Goal: Understand process/instructions

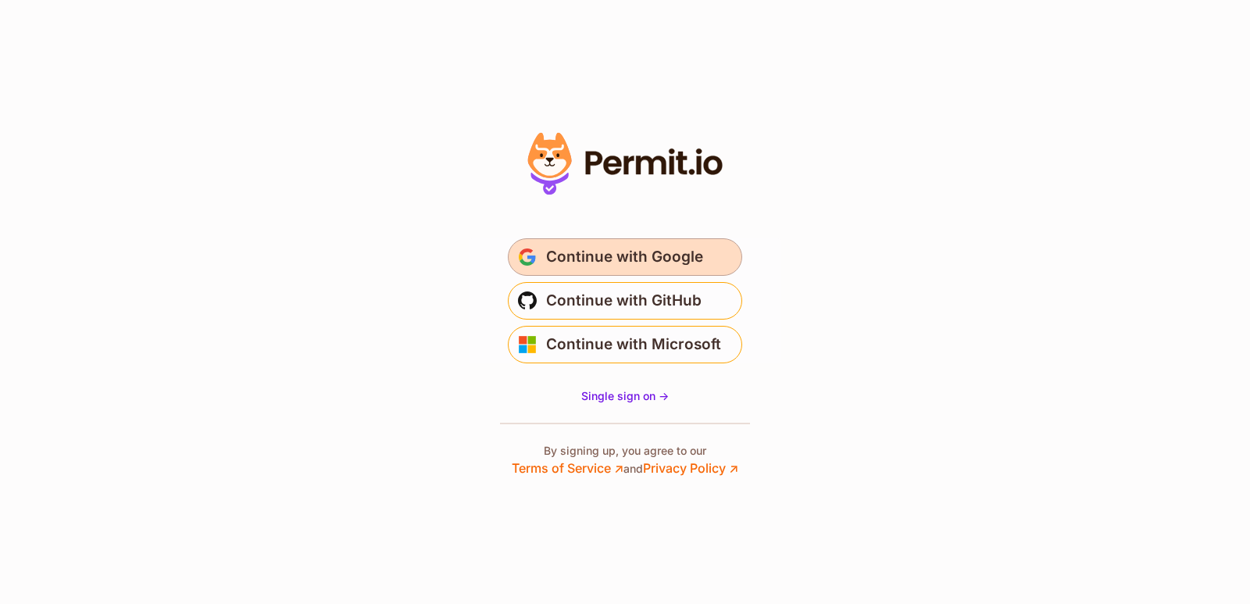
click at [649, 260] on span "Continue with Google" at bounding box center [624, 257] width 157 height 25
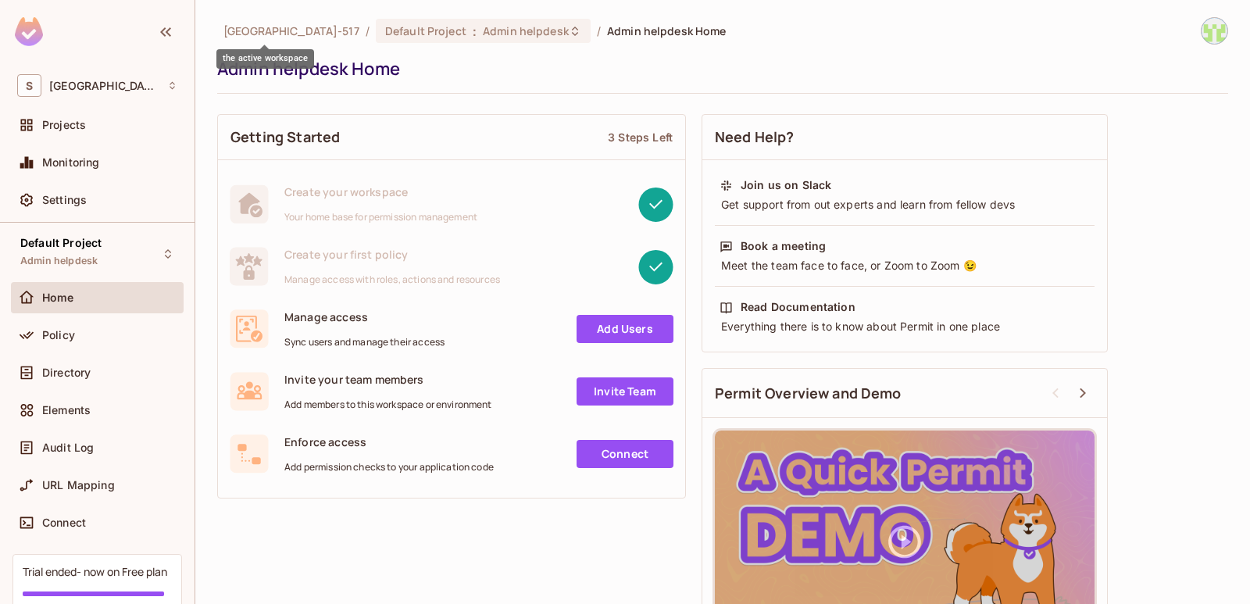
click at [280, 28] on span "Sudhanshu-517" at bounding box center [291, 30] width 136 height 15
click at [465, 21] on div "Default Project : Admin helpdesk" at bounding box center [483, 31] width 215 height 24
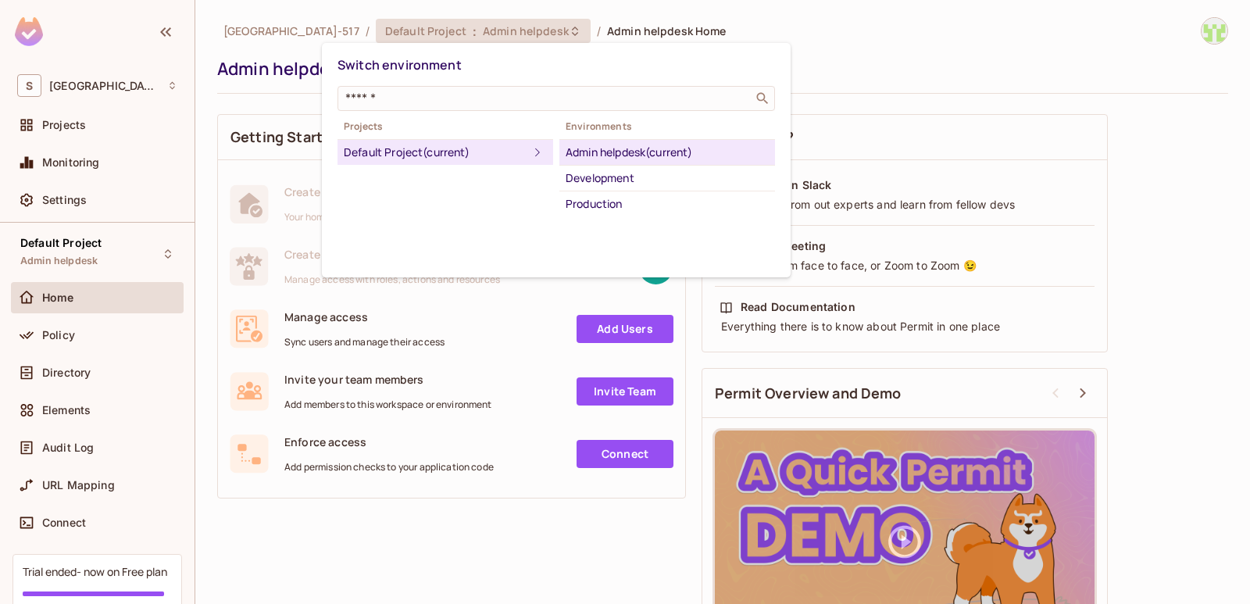
click at [157, 84] on div at bounding box center [625, 302] width 1250 height 604
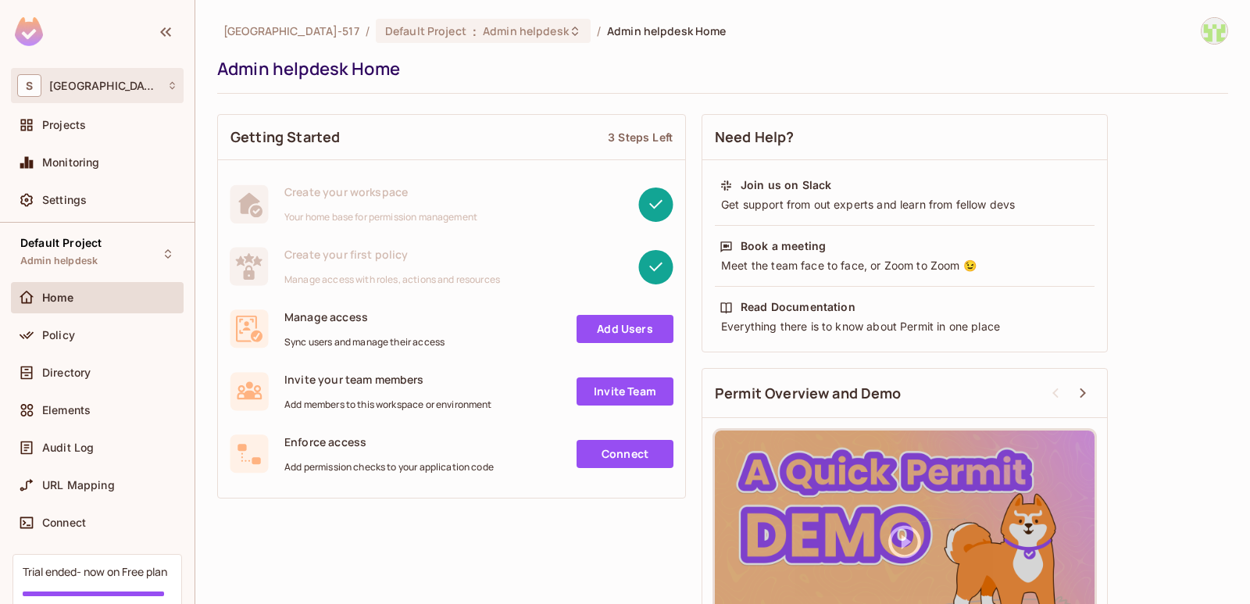
click at [168, 84] on icon at bounding box center [172, 85] width 10 height 10
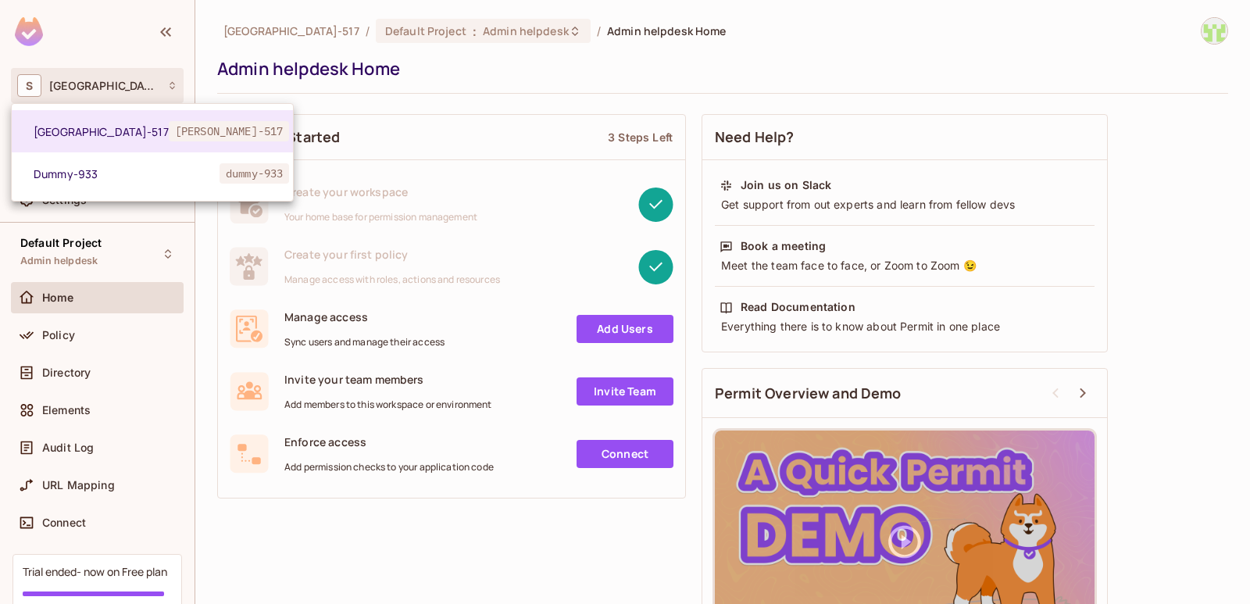
click at [384, 105] on div at bounding box center [625, 302] width 1250 height 604
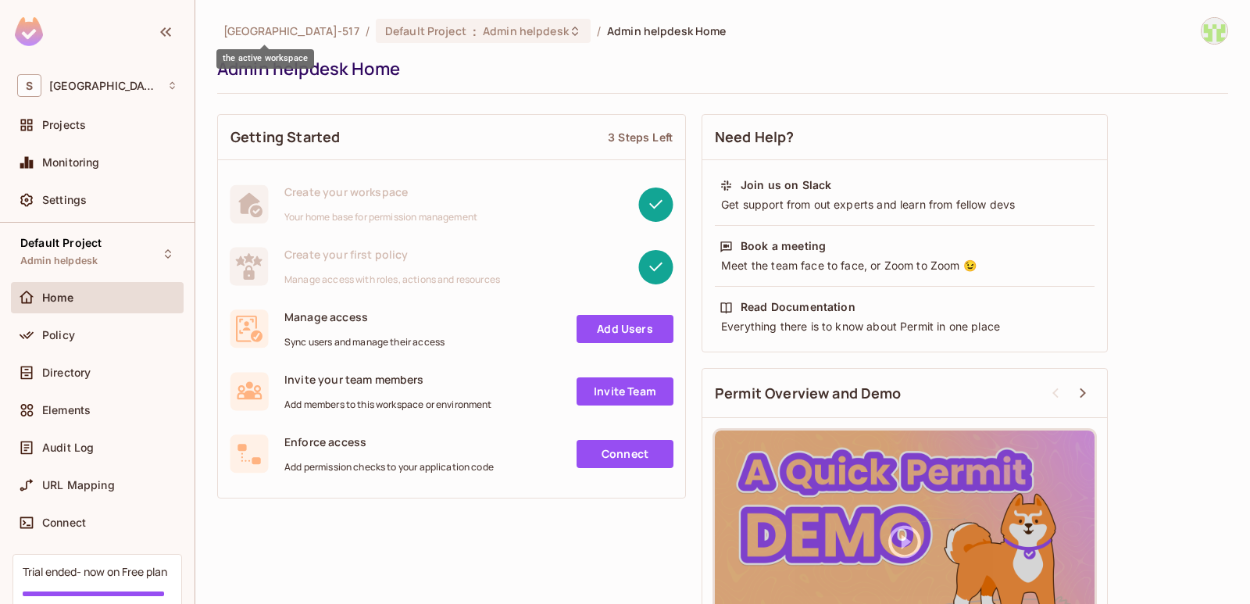
click at [296, 29] on span "Sudhanshu-517" at bounding box center [291, 30] width 136 height 15
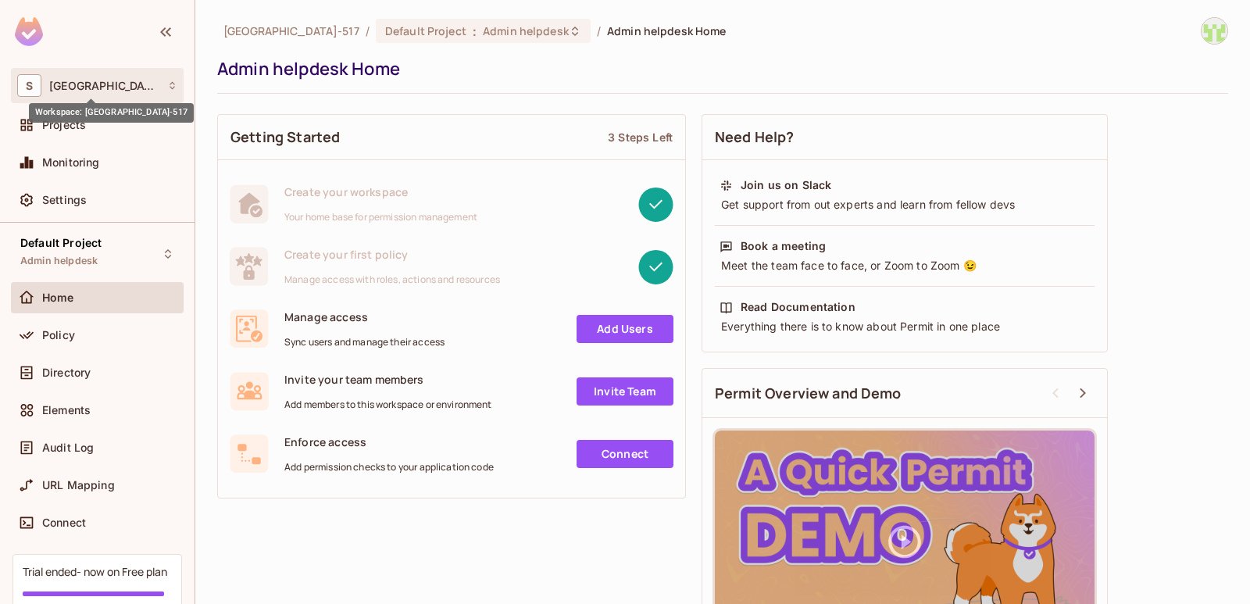
click at [130, 82] on span "Sudhanshu-517" at bounding box center [104, 86] width 110 height 13
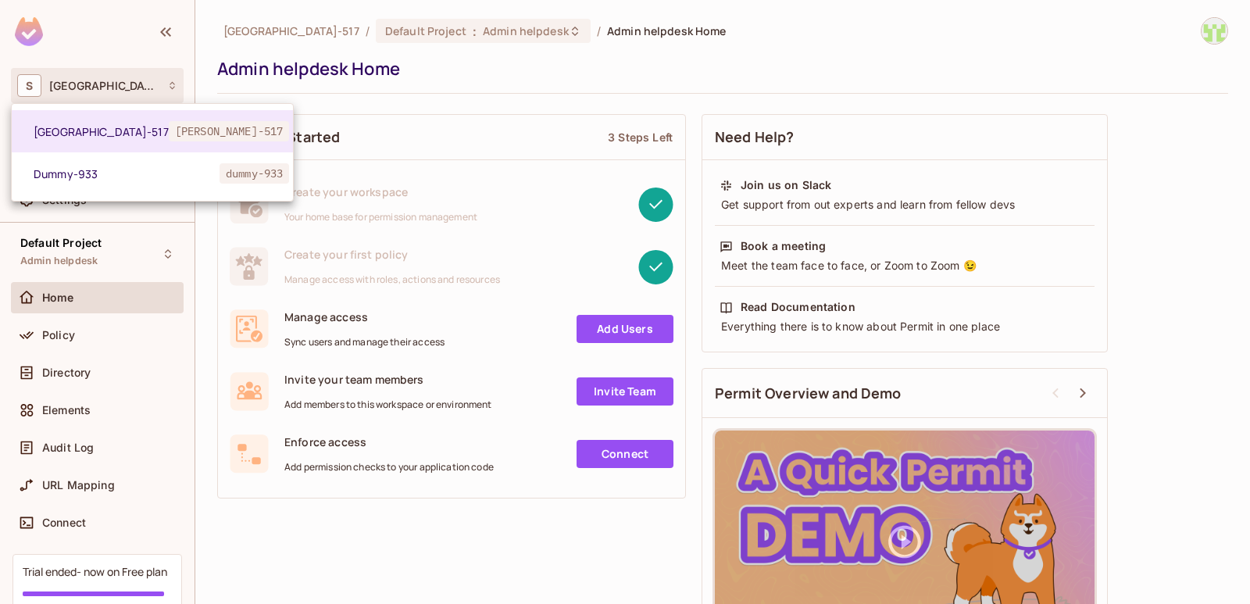
click at [361, 98] on div at bounding box center [625, 302] width 1250 height 604
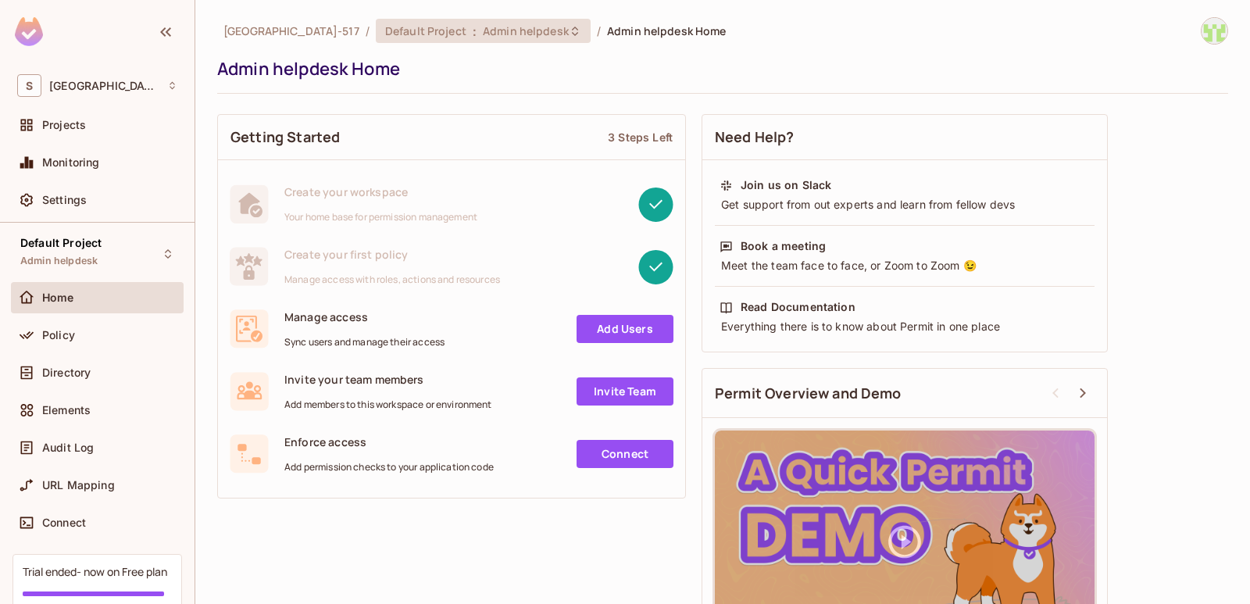
click at [483, 27] on span "Admin helpdesk" at bounding box center [526, 30] width 86 height 15
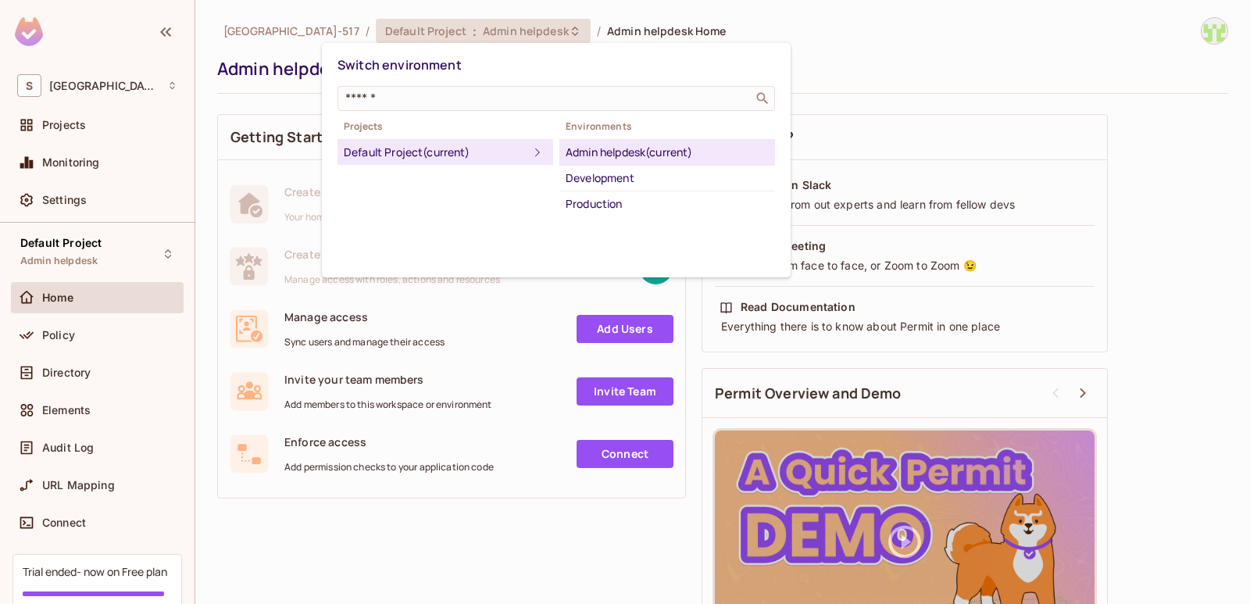
click at [838, 32] on div at bounding box center [625, 302] width 1250 height 604
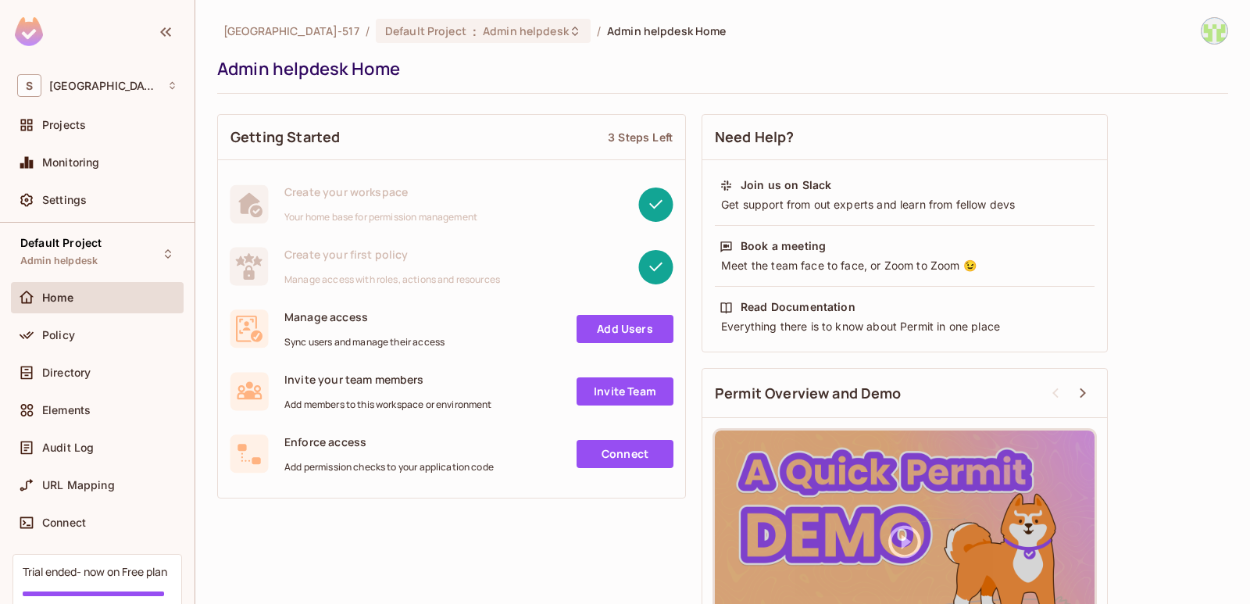
click at [510, 72] on div "Admin helpdesk Home" at bounding box center [718, 68] width 1003 height 23
click at [506, 38] on span "Admin helpdesk" at bounding box center [526, 30] width 86 height 15
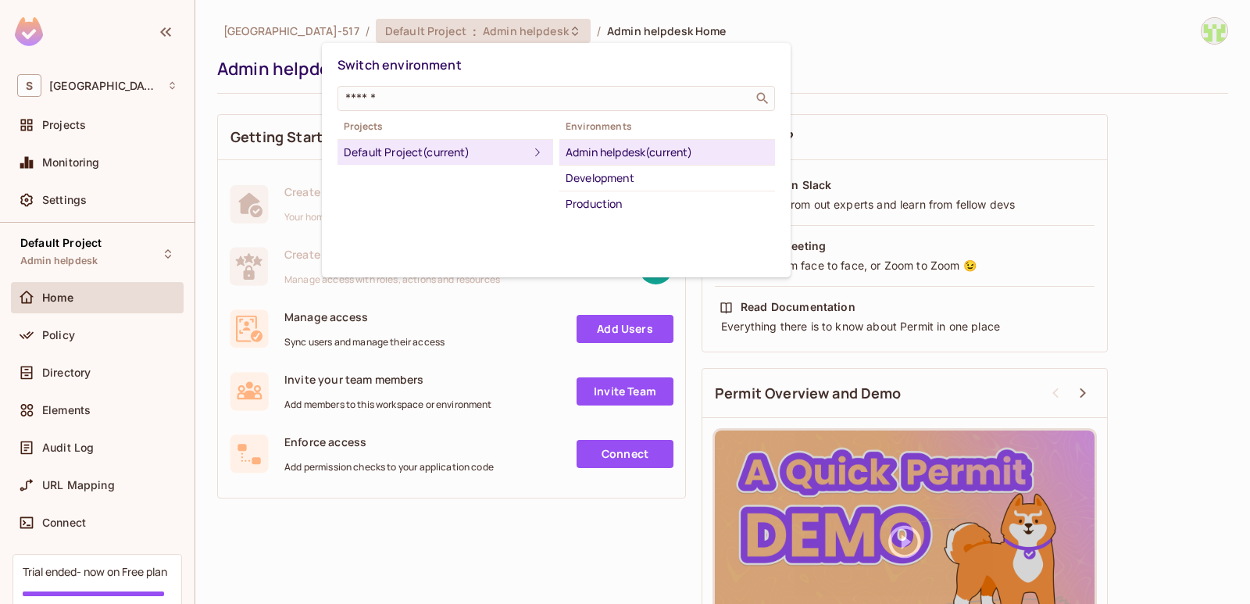
click at [506, 38] on div at bounding box center [625, 302] width 1250 height 604
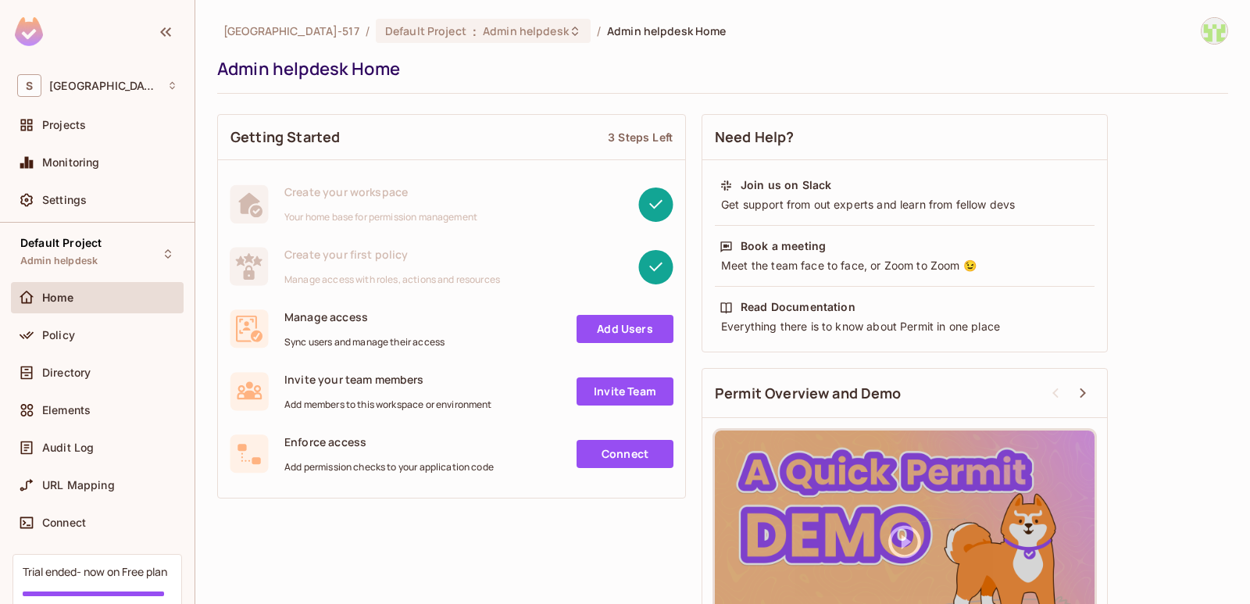
click at [587, 73] on div "Admin helpdesk Home" at bounding box center [718, 68] width 1003 height 23
click at [102, 513] on div "Connect" at bounding box center [97, 522] width 160 height 19
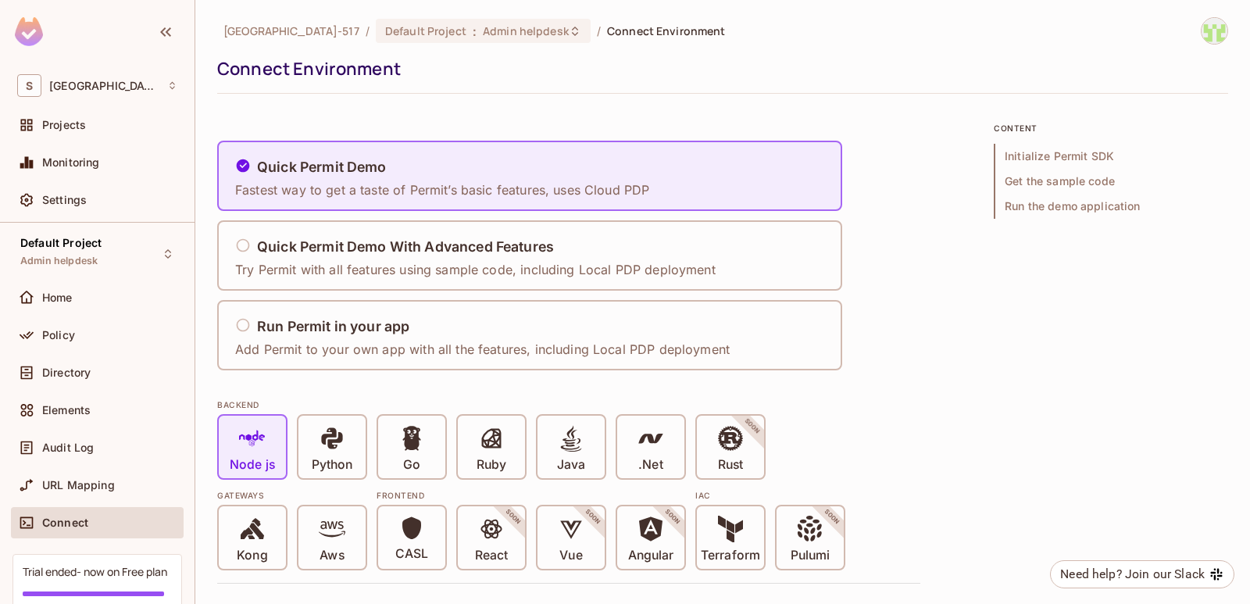
click at [869, 163] on div "Quick Permit Demo Fastest way to get a taste of Permit’s basic features, uses C…" at bounding box center [568, 256] width 703 height 230
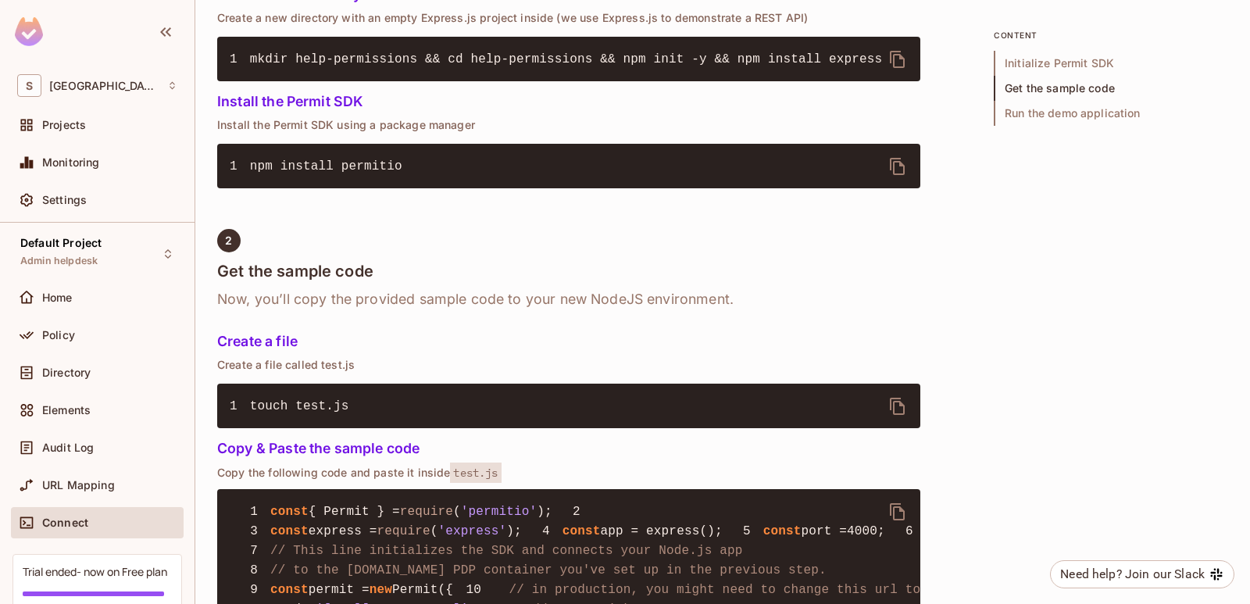
scroll to position [792, 0]
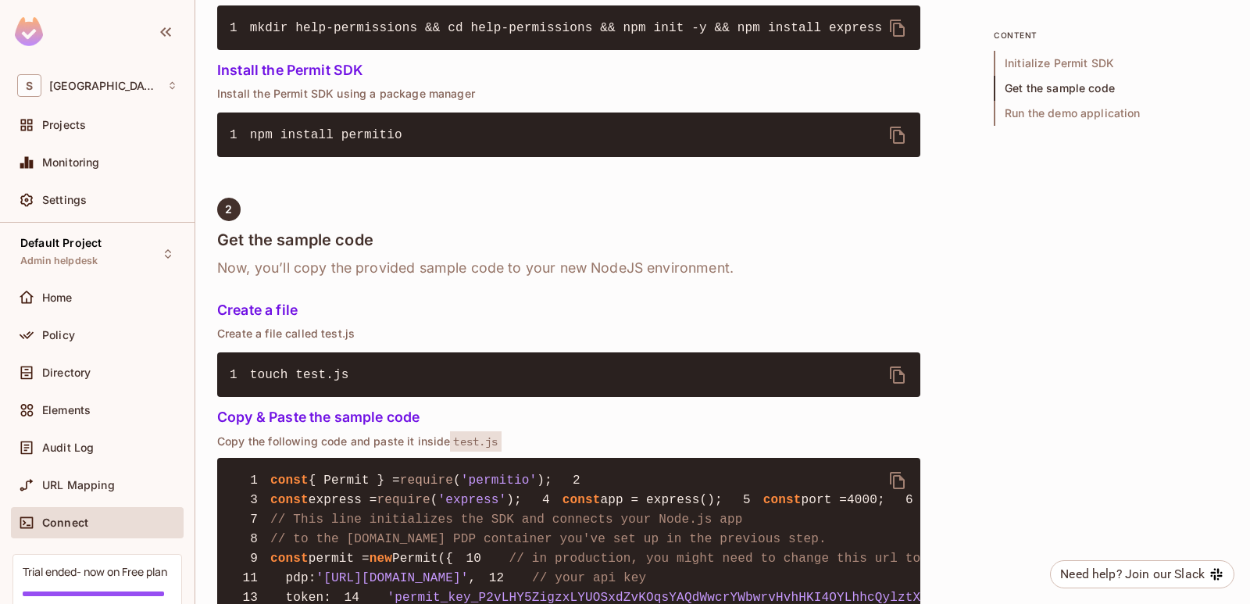
click at [767, 294] on div "1 Initialize Permit SDK For the demo app to run, you’ll need to initialize a ne…" at bounding box center [568, 590] width 703 height 1516
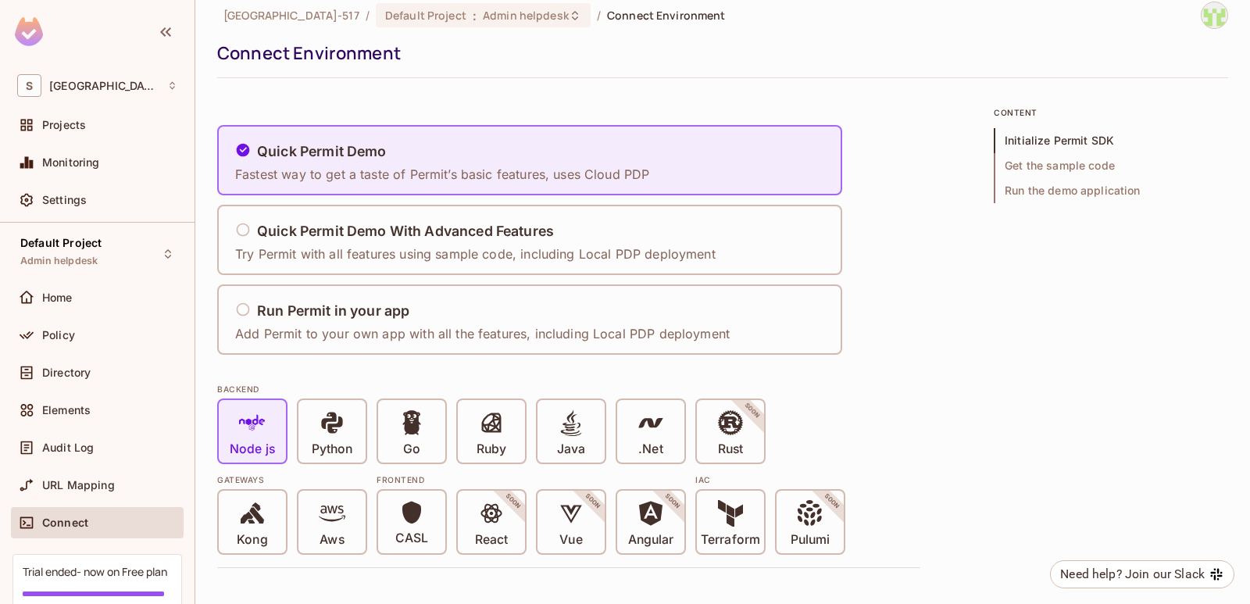
scroll to position [0, 0]
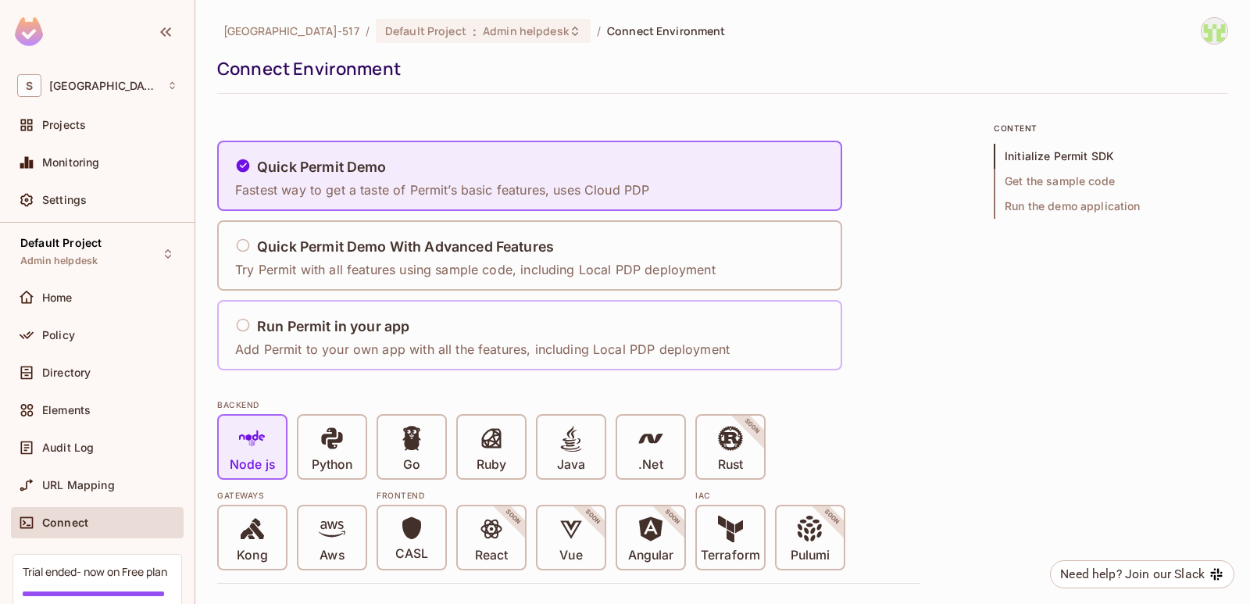
click at [567, 325] on div "Run Permit in your app" at bounding box center [482, 327] width 495 height 20
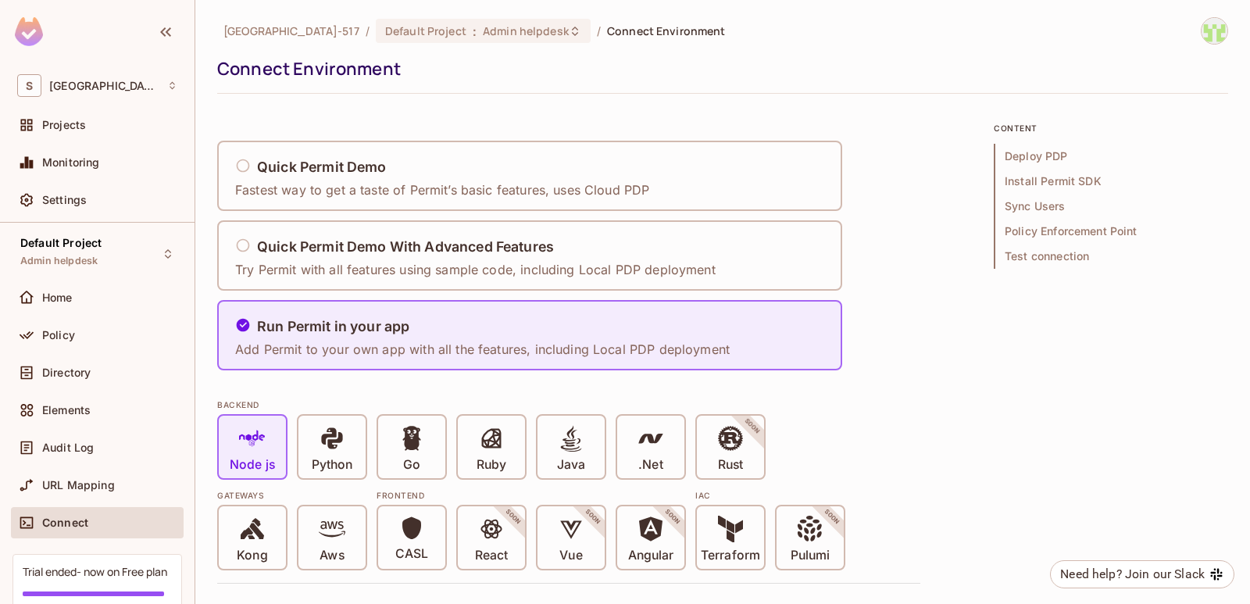
click at [853, 409] on div "BACKEND" at bounding box center [568, 404] width 703 height 13
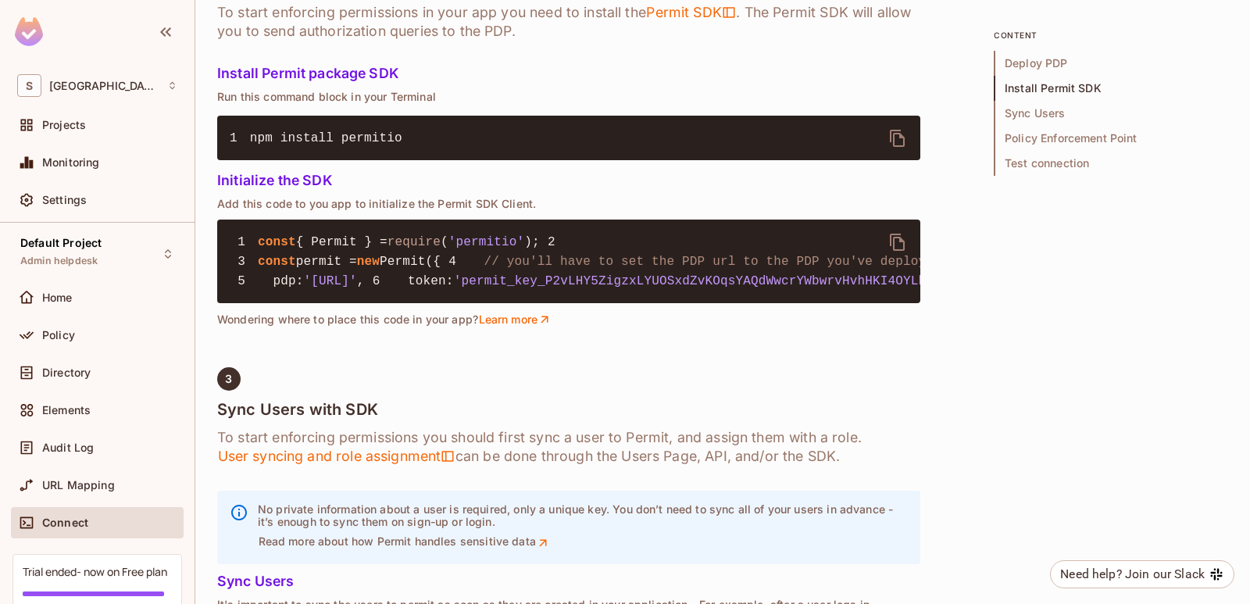
scroll to position [1188, 0]
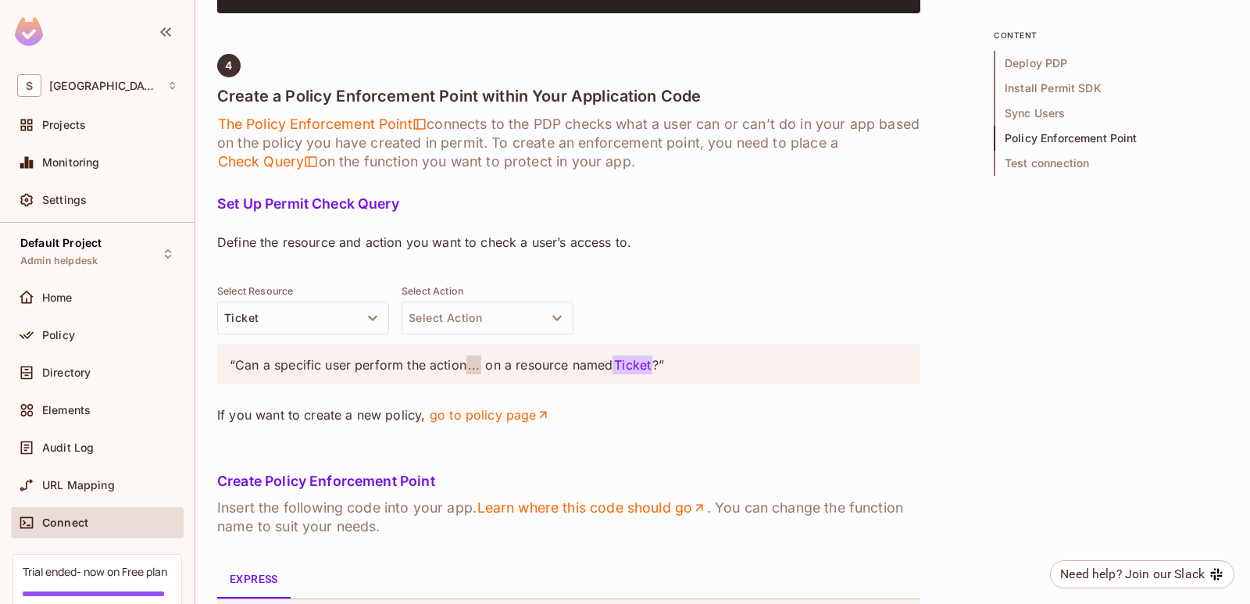
scroll to position [1750, 0]
